Goal: Navigation & Orientation: Find specific page/section

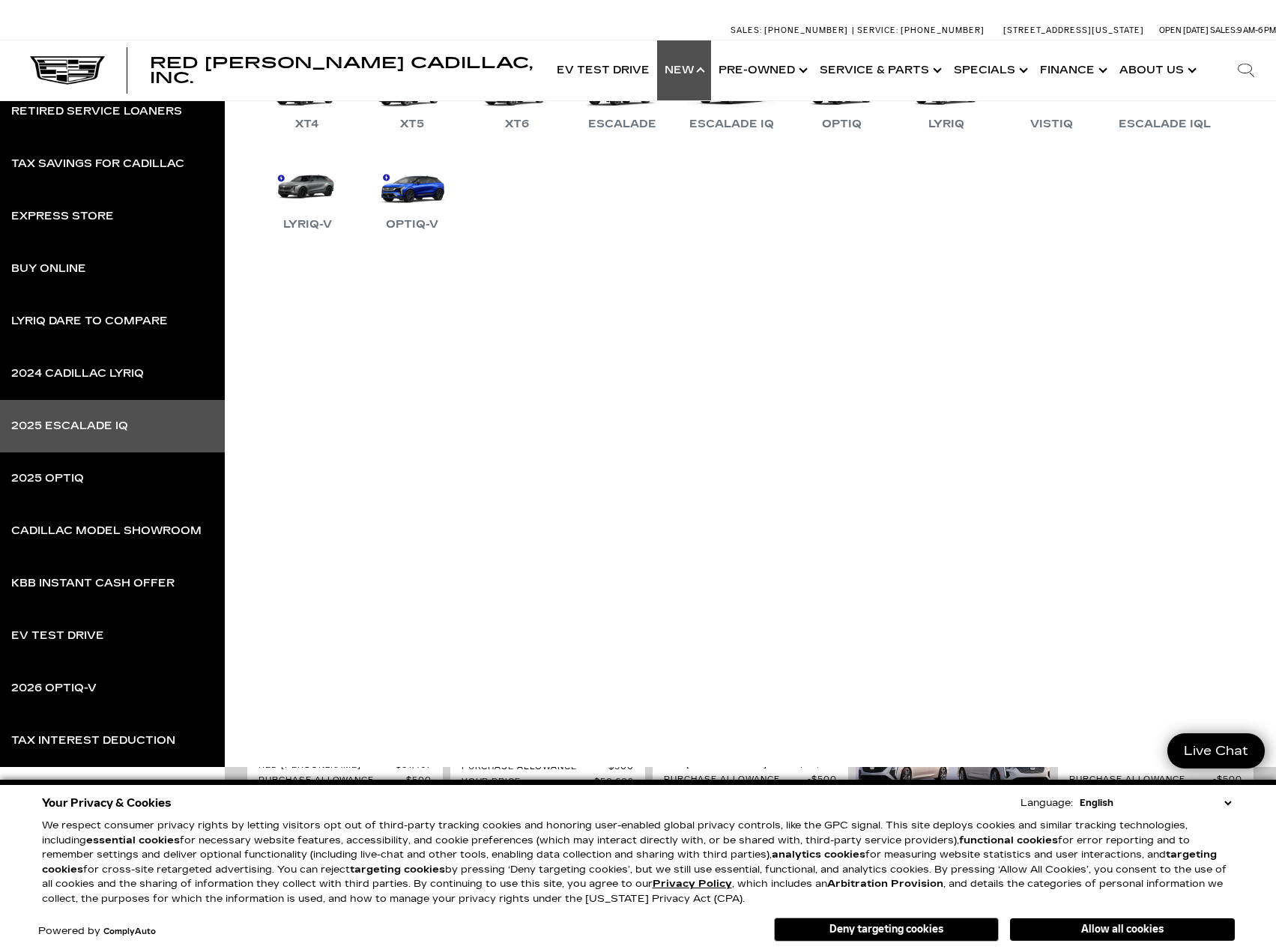
scroll to position [225, 0]
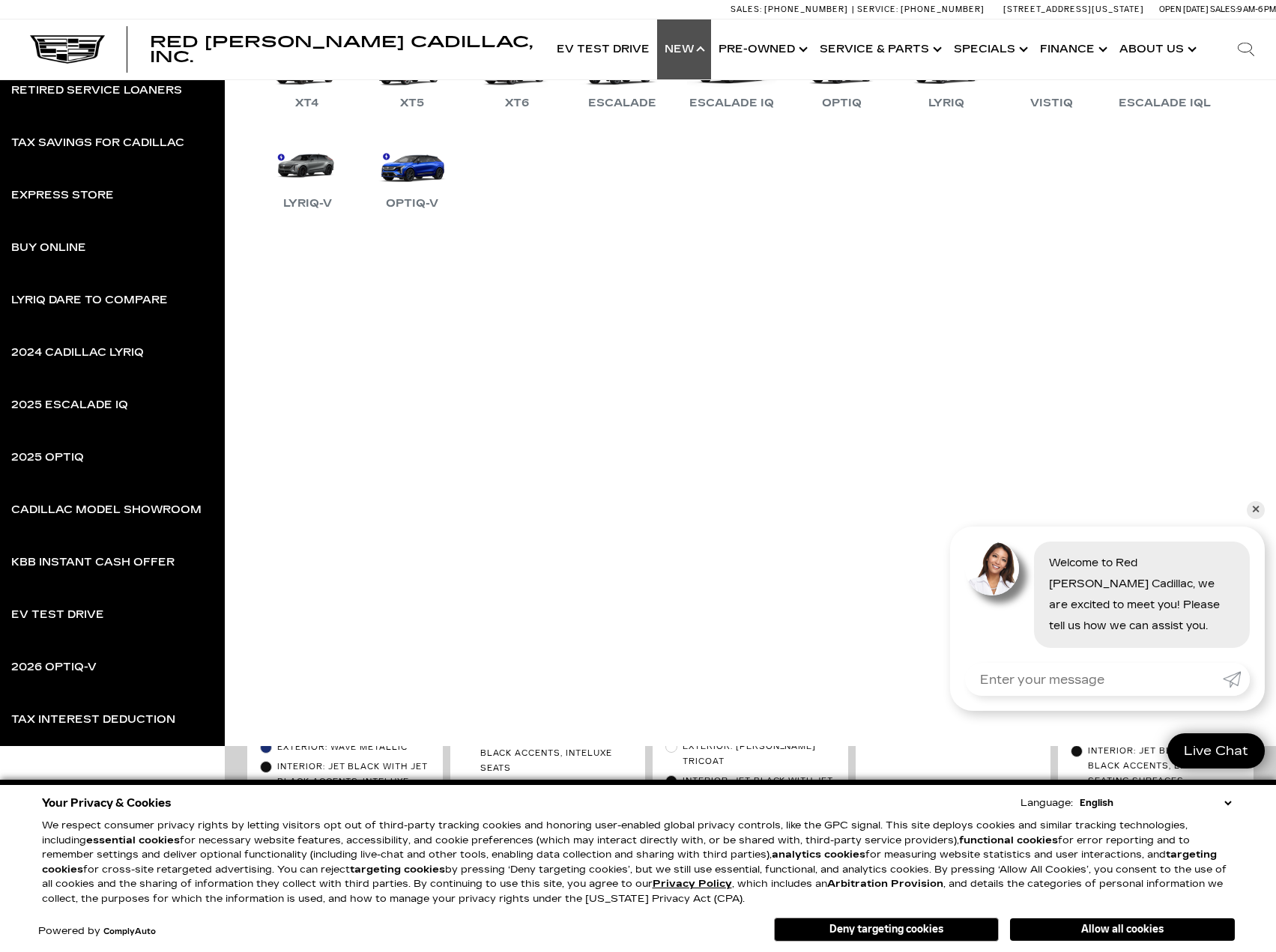
click at [519, 387] on ul "XT4 XT5 XT6 Escalade Escalade IQ OPTIQ LYRIQ VISTIQ Escalade IQL LYRIQ-V OPTIQ-V" at bounding box center [750, 319] width 1051 height 614
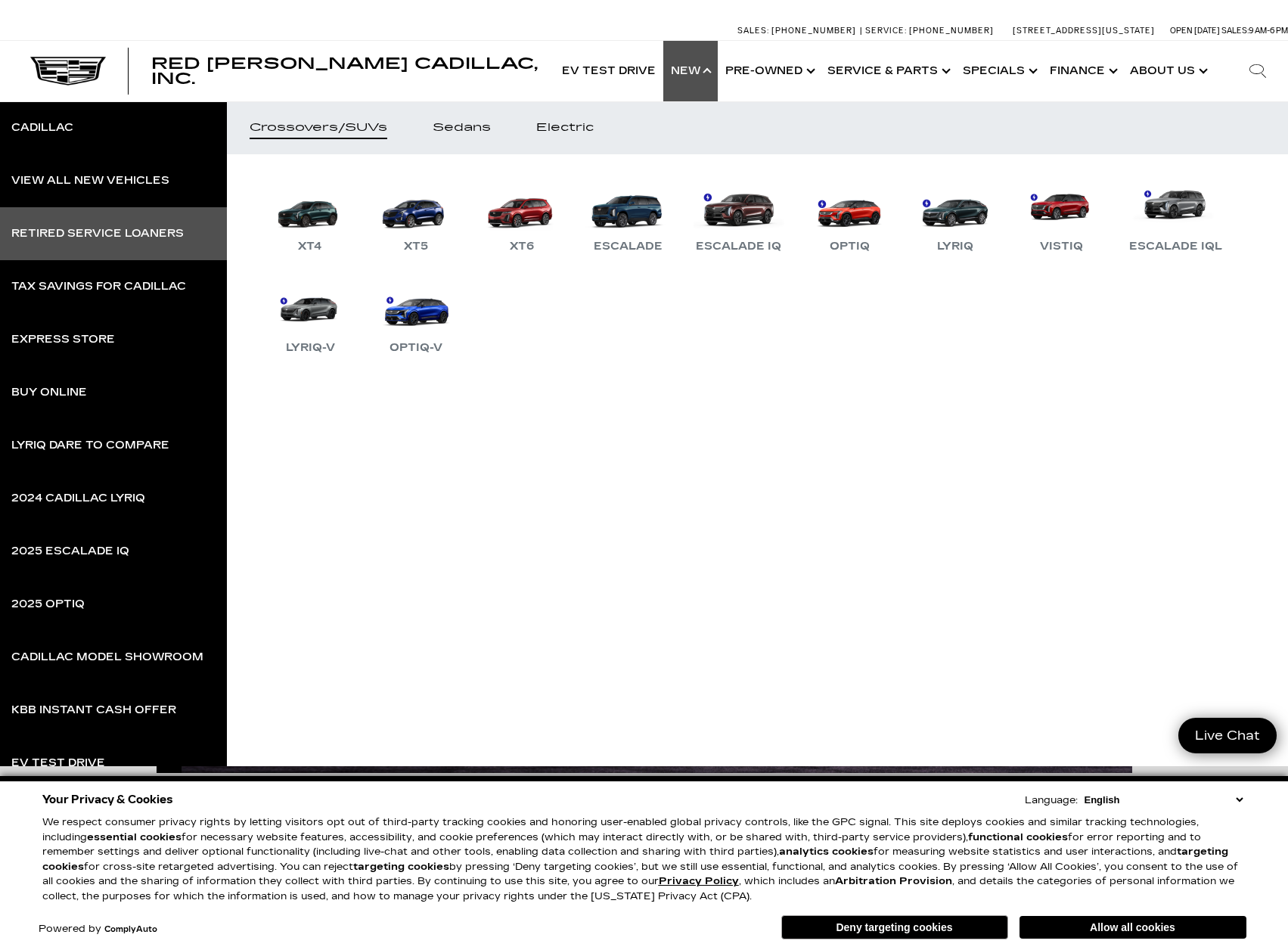
click at [115, 239] on div "Retired Service Loaners" at bounding box center [98, 233] width 173 height 11
